Goal: Use online tool/utility

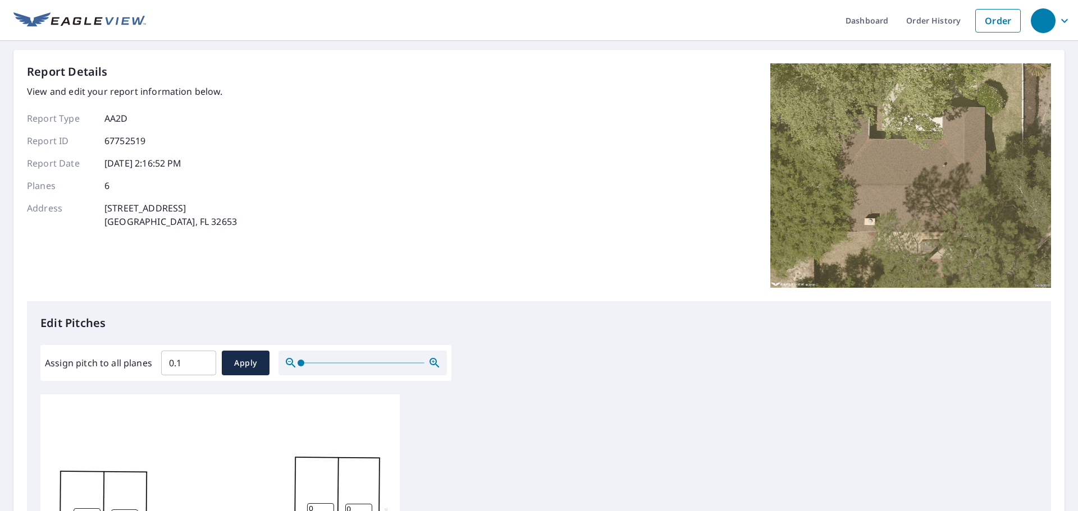
click at [202, 359] on input "0.1" at bounding box center [188, 362] width 55 height 31
click at [202, 359] on input "0.2" at bounding box center [188, 362] width 55 height 31
click at [182, 361] on input "0.2" at bounding box center [188, 362] width 55 height 31
drag, startPoint x: 185, startPoint y: 360, endPoint x: 158, endPoint y: 360, distance: 26.4
click at [158, 360] on div "Assign pitch to all planes 0.2 ​ Apply" at bounding box center [246, 363] width 402 height 25
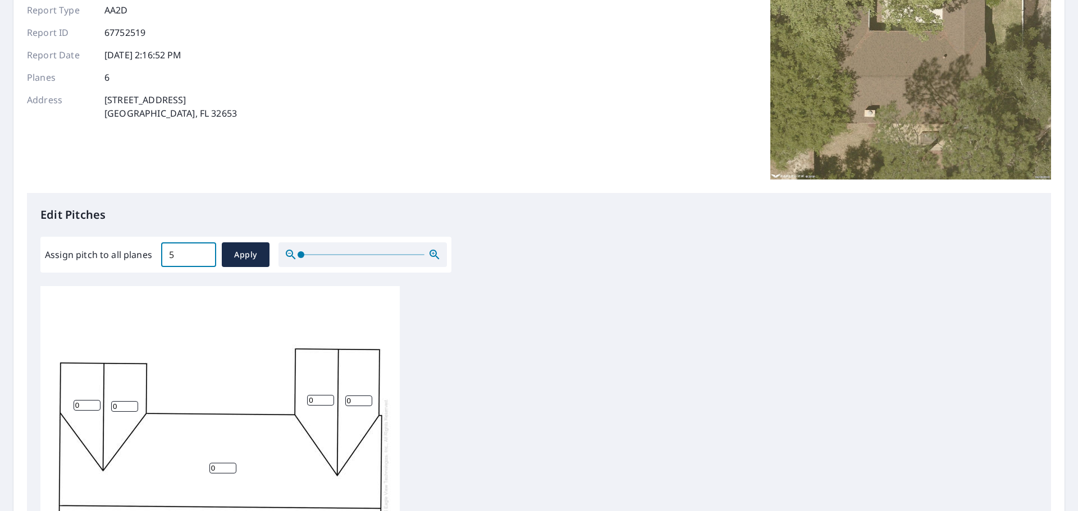
scroll to position [112, 0]
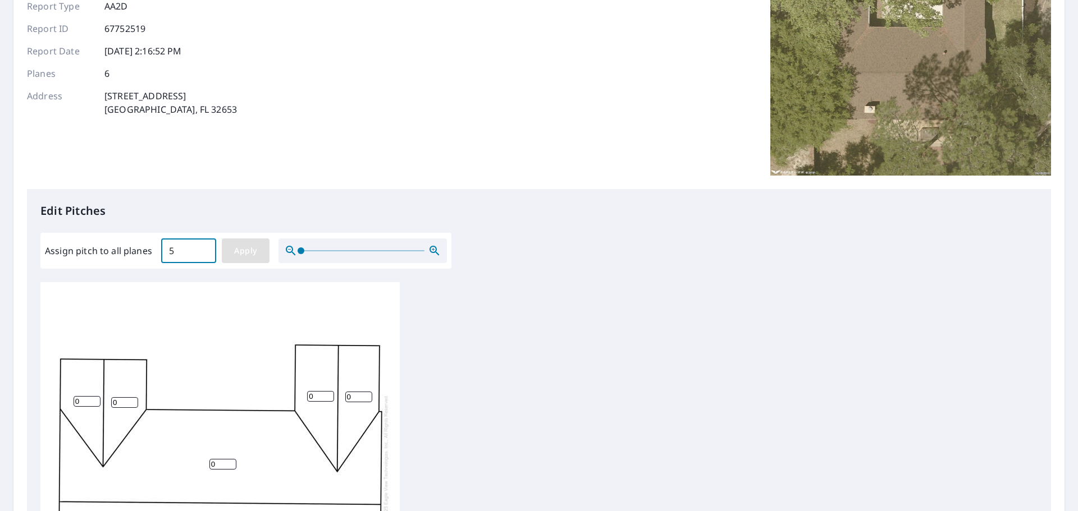
type input "5"
click at [245, 254] on span "Apply" at bounding box center [246, 251] width 30 height 14
type input "5"
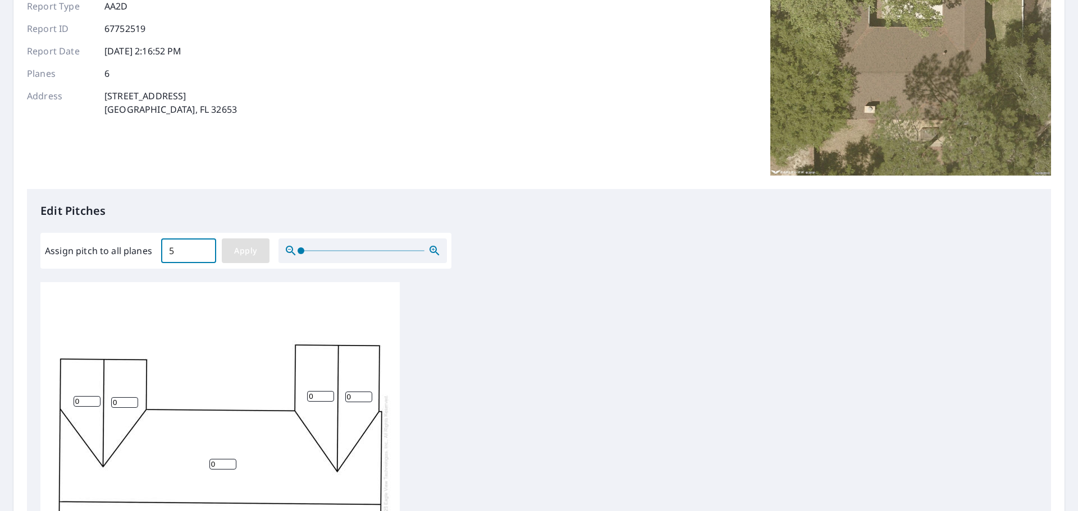
type input "5"
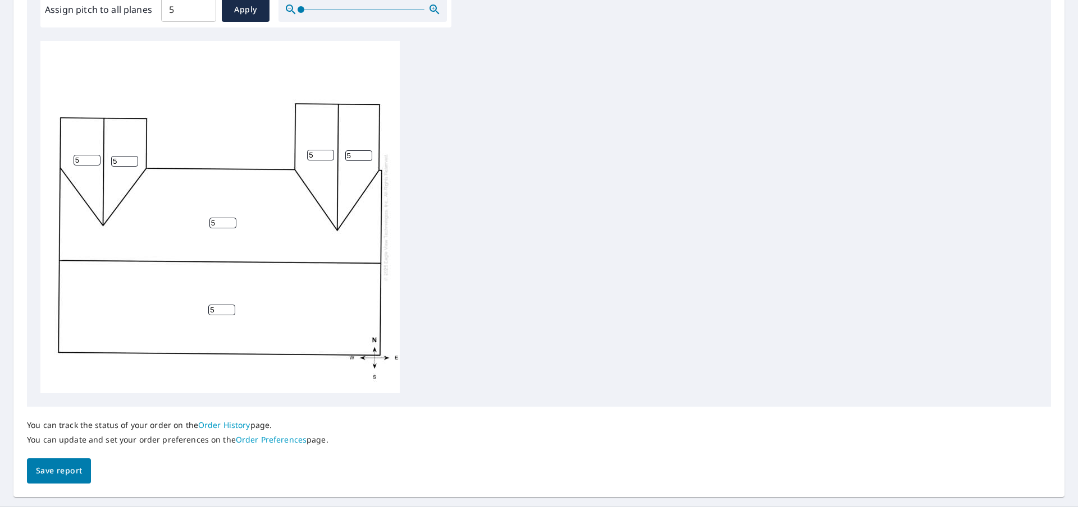
scroll to position [377, 0]
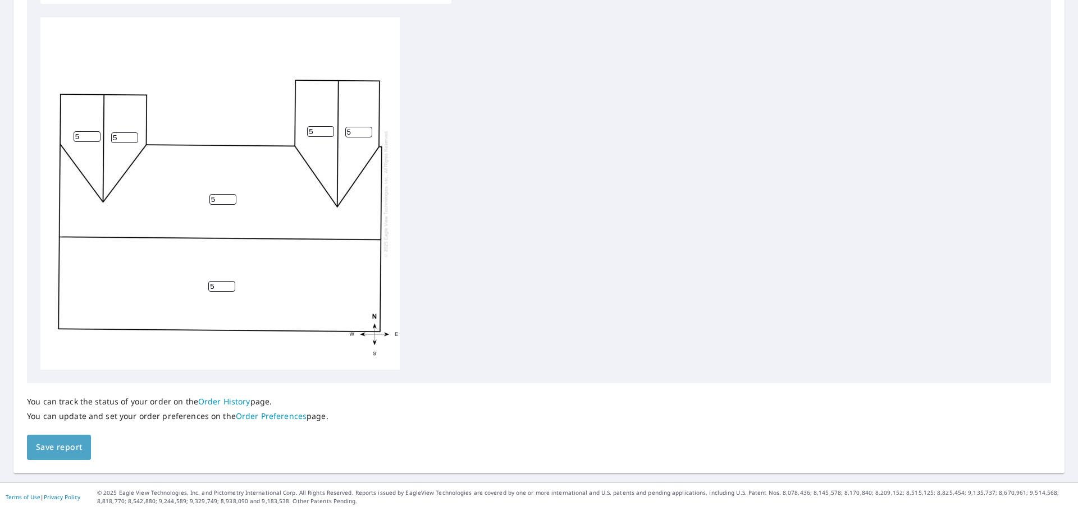
click at [61, 443] on span "Save report" at bounding box center [59, 448] width 46 height 14
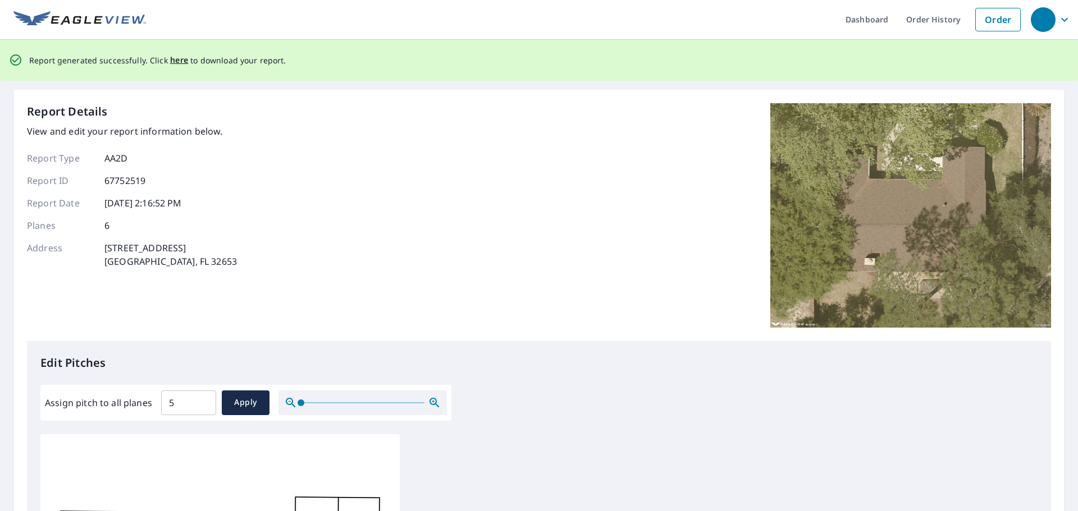
scroll to position [0, 0]
click at [175, 61] on span "here" at bounding box center [179, 61] width 19 height 14
